Goal: Information Seeking & Learning: Find specific fact

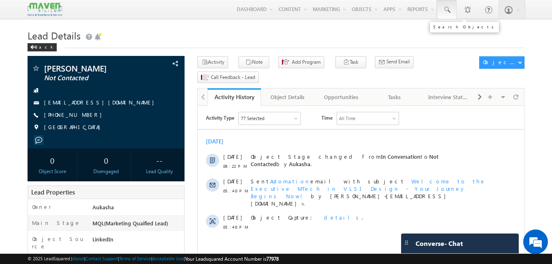
click at [447, 6] on span at bounding box center [447, 10] width 8 height 8
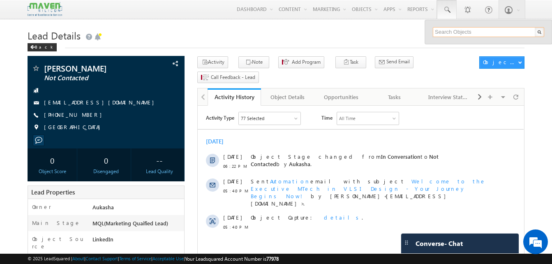
click at [460, 32] on input "text" at bounding box center [488, 32] width 111 height 10
paste input "8637632162"
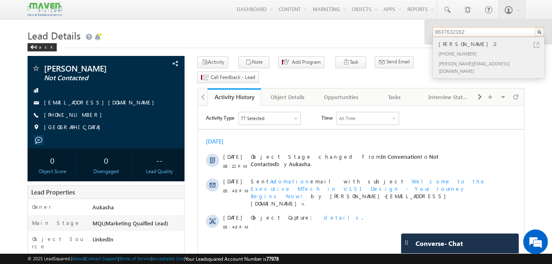
type input "8637632162"
click at [538, 44] on link at bounding box center [536, 45] width 6 height 6
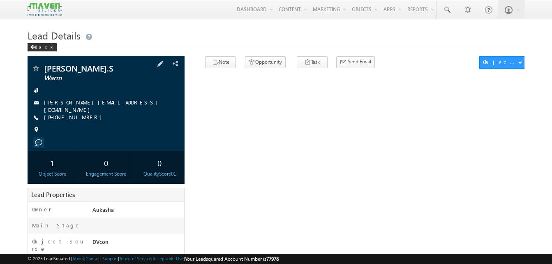
drag, startPoint x: 117, startPoint y: 106, endPoint x: 111, endPoint y: 105, distance: 5.8
click at [111, 105] on div "[PERSON_NAME][EMAIL_ADDRESS][DOMAIN_NAME]" at bounding box center [106, 103] width 149 height 8
copy div "[PERSON_NAME][EMAIL_ADDRESS][DOMAIN_NAME]"
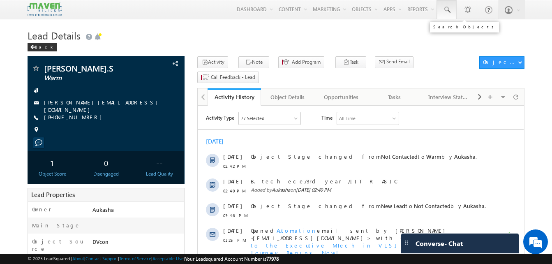
click at [443, 12] on span at bounding box center [447, 10] width 8 height 8
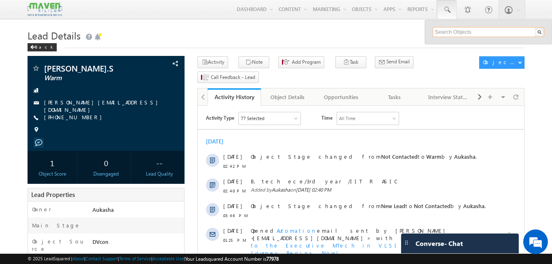
paste input "6380560984"
click at [454, 34] on input "text" at bounding box center [488, 32] width 111 height 10
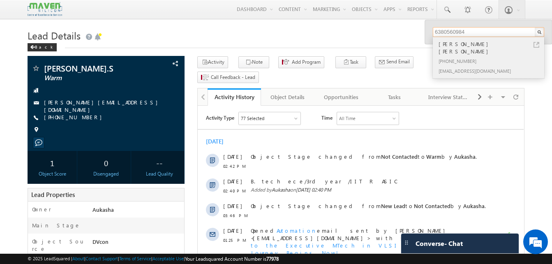
type input "6380560984"
click at [535, 45] on link at bounding box center [536, 45] width 6 height 6
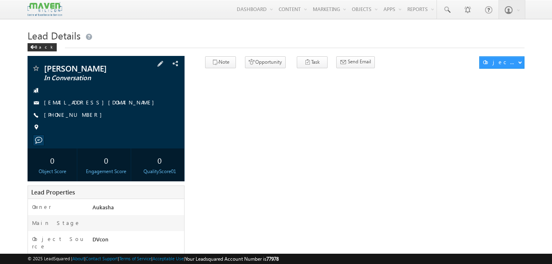
click at [107, 104] on div "naveenau2023@gmail.com" at bounding box center [106, 103] width 149 height 8
copy div "naveenau2023@gmail.com"
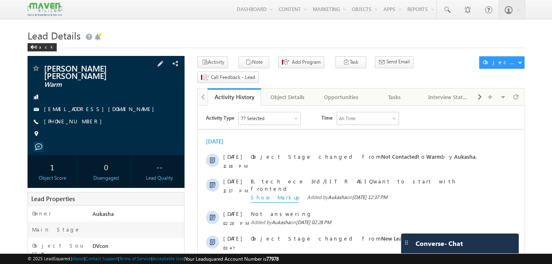
drag, startPoint x: 88, startPoint y: 115, endPoint x: 84, endPoint y: 115, distance: 4.1
click at [84, 118] on div "[PHONE_NUMBER]" at bounding box center [106, 122] width 149 height 8
copy div "[PHONE_NUMBER]"
drag, startPoint x: 122, startPoint y: 104, endPoint x: 118, endPoint y: 104, distance: 4.5
click at [118, 105] on div "[EMAIL_ADDRESS][DOMAIN_NAME]" at bounding box center [106, 109] width 149 height 8
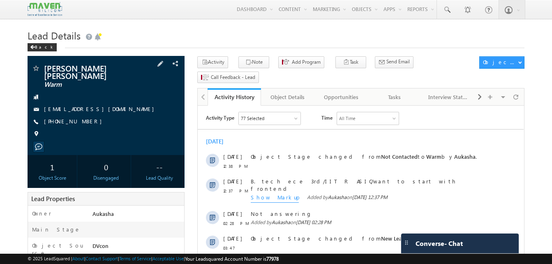
copy div "[EMAIL_ADDRESS][DOMAIN_NAME]"
click at [233, 41] on h1 "Lead Details" at bounding box center [276, 35] width 497 height 16
